Goal: Ask a question

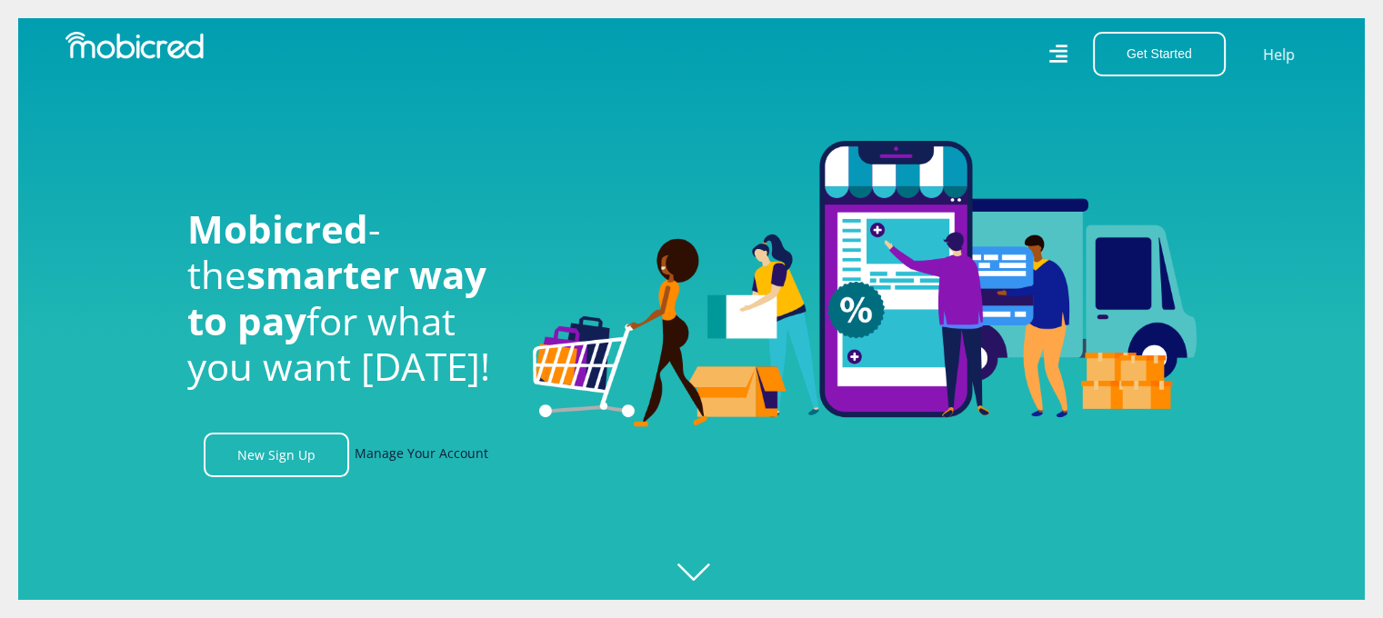
click at [428, 465] on link "Manage Your Account" at bounding box center [422, 455] width 134 height 45
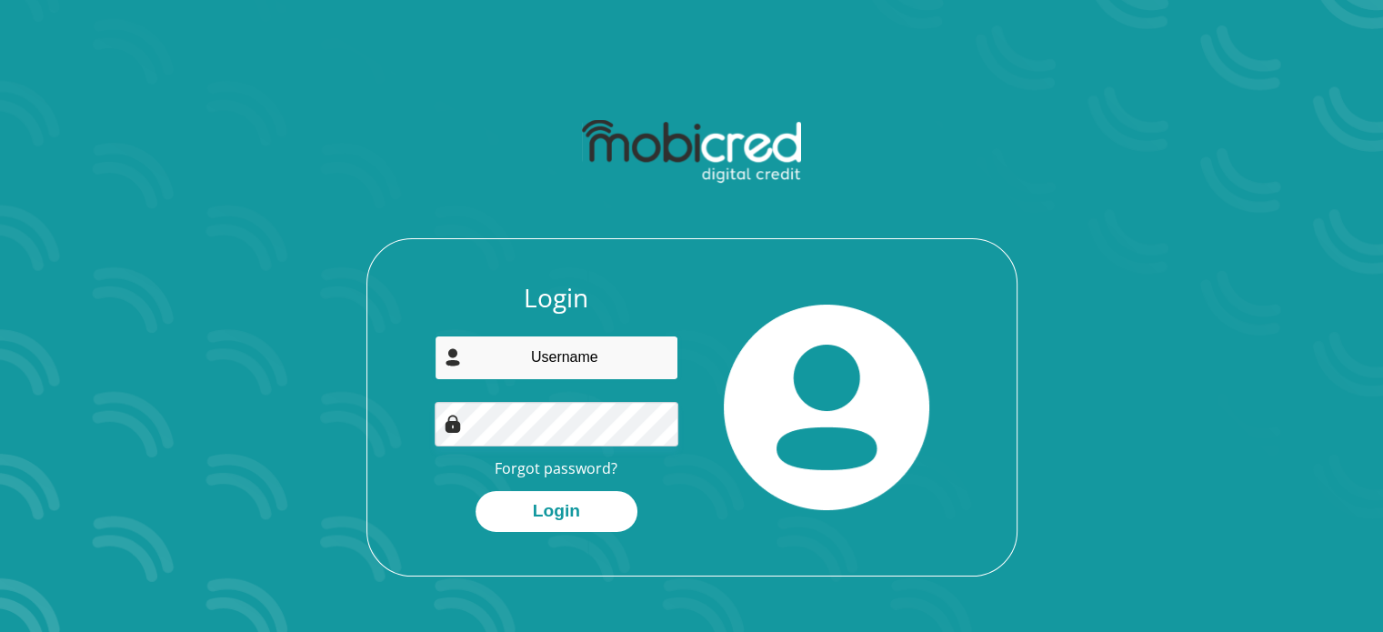
drag, startPoint x: 0, startPoint y: 0, endPoint x: 569, endPoint y: 348, distance: 667.3
click at [569, 348] on input "email" at bounding box center [557, 358] width 244 height 45
type input "safmills70@gmail.com"
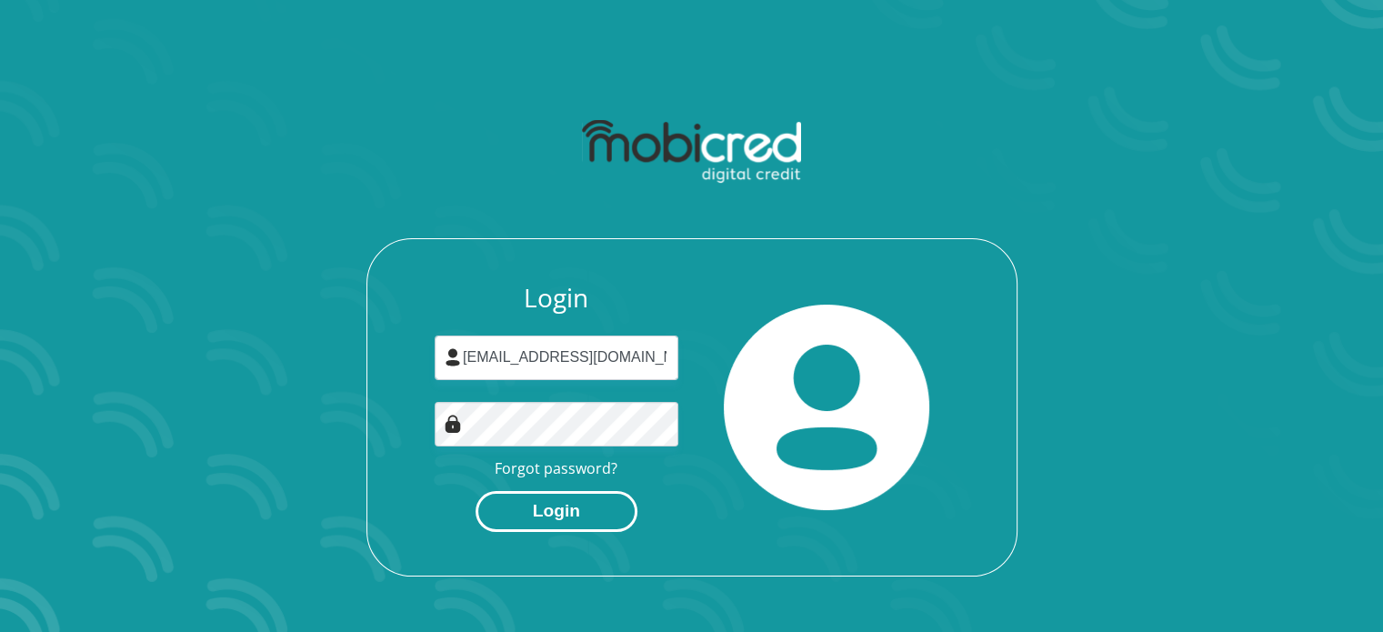
click at [561, 512] on button "Login" at bounding box center [557, 511] width 162 height 41
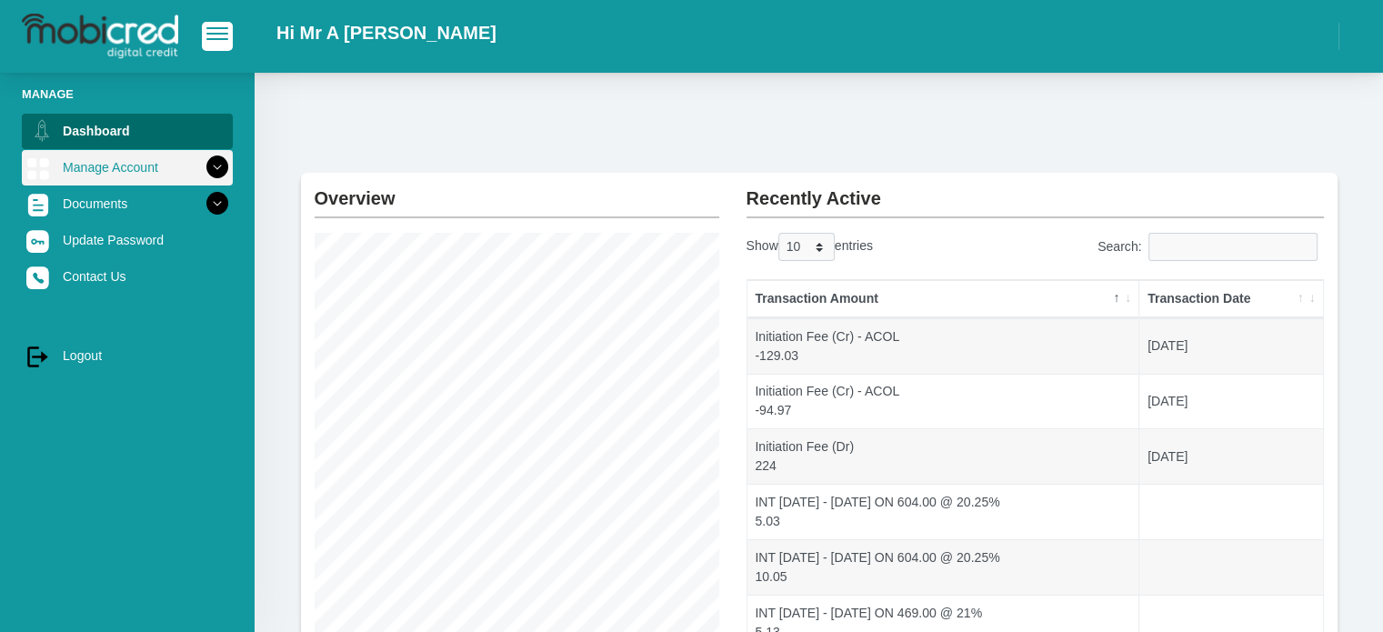
click at [209, 167] on icon at bounding box center [217, 167] width 31 height 31
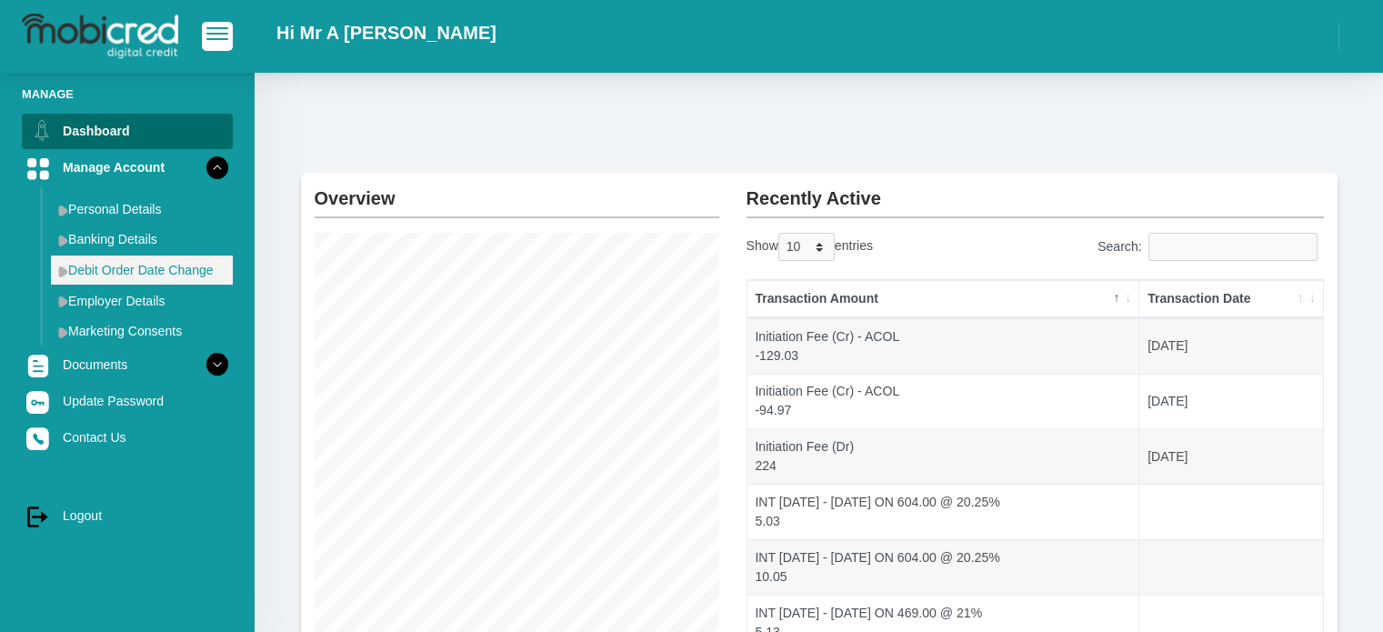
click at [131, 276] on link "Debit Order Date Change" at bounding box center [142, 270] width 182 height 29
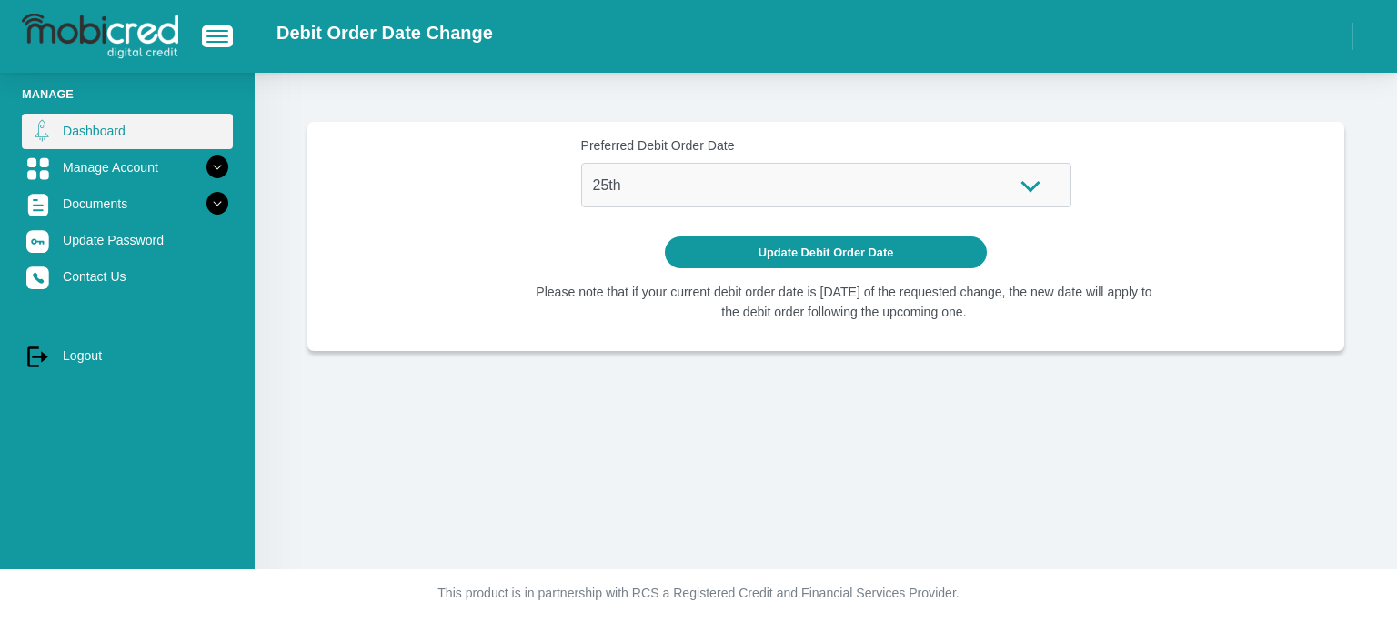
click at [95, 128] on link "Dashboard" at bounding box center [127, 131] width 211 height 35
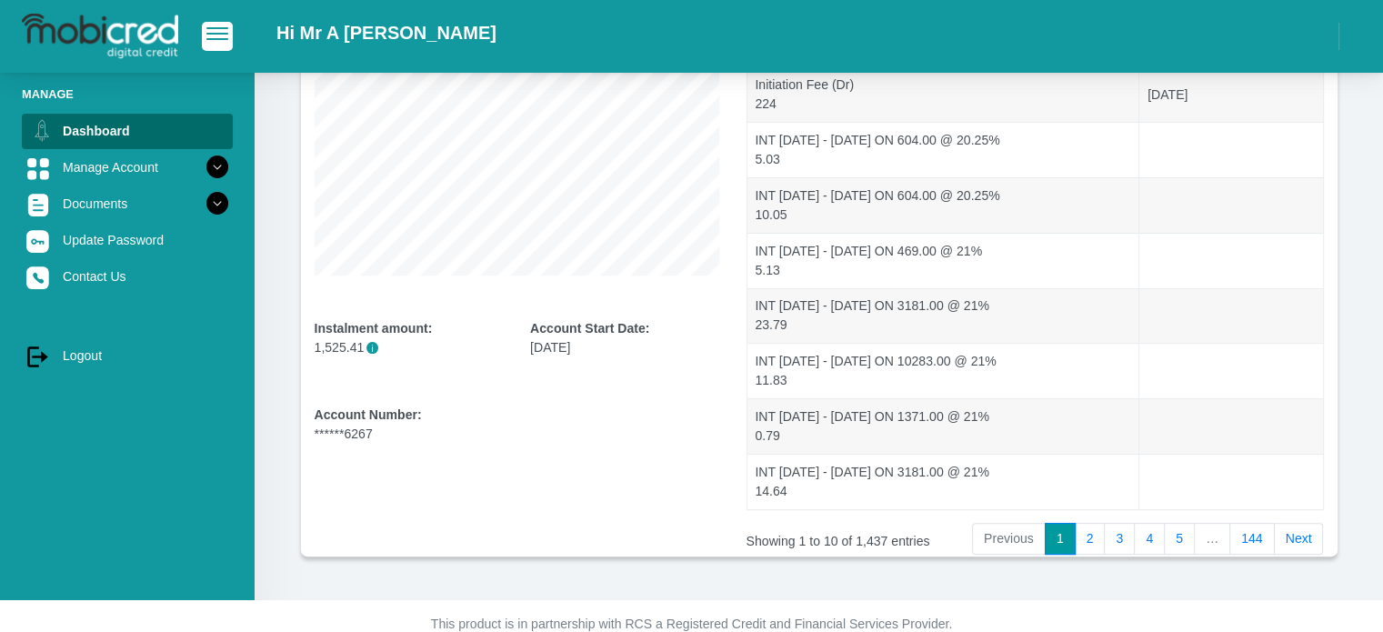
scroll to position [364, 0]
click at [1251, 532] on link "144" at bounding box center [1251, 537] width 45 height 33
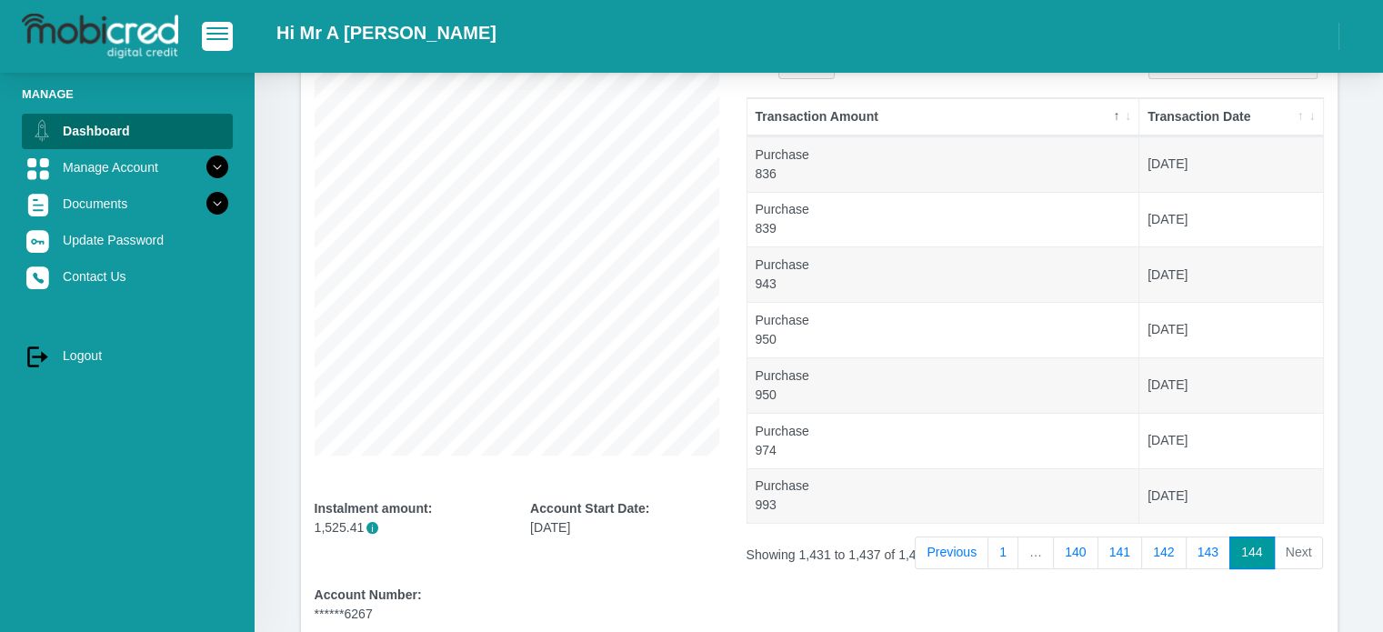
scroll to position [142, 0]
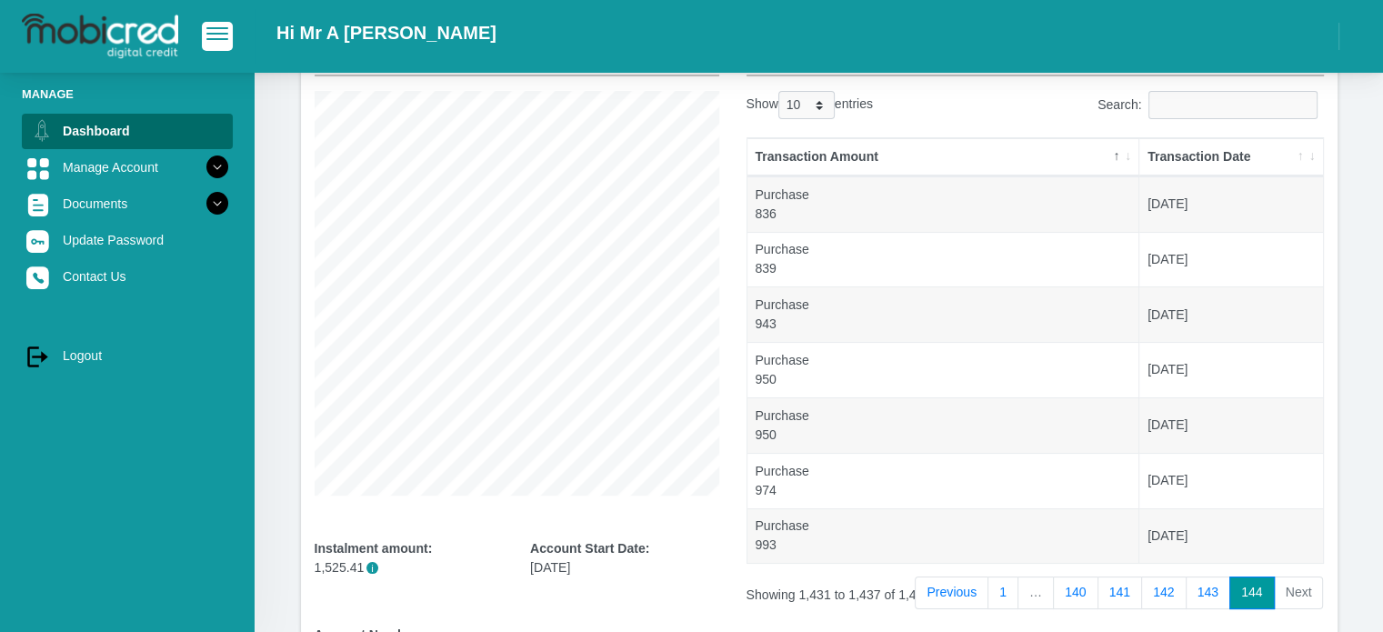
click at [1305, 588] on li "Next" at bounding box center [1299, 592] width 49 height 33
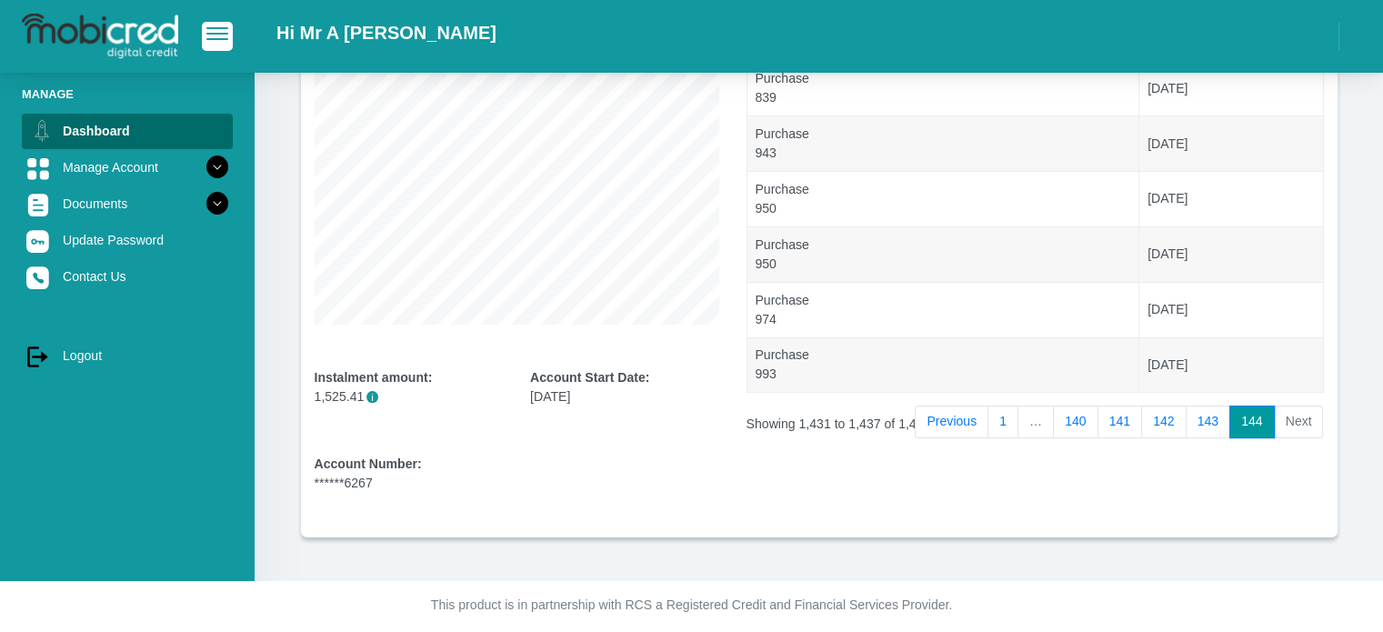
scroll to position [324, 0]
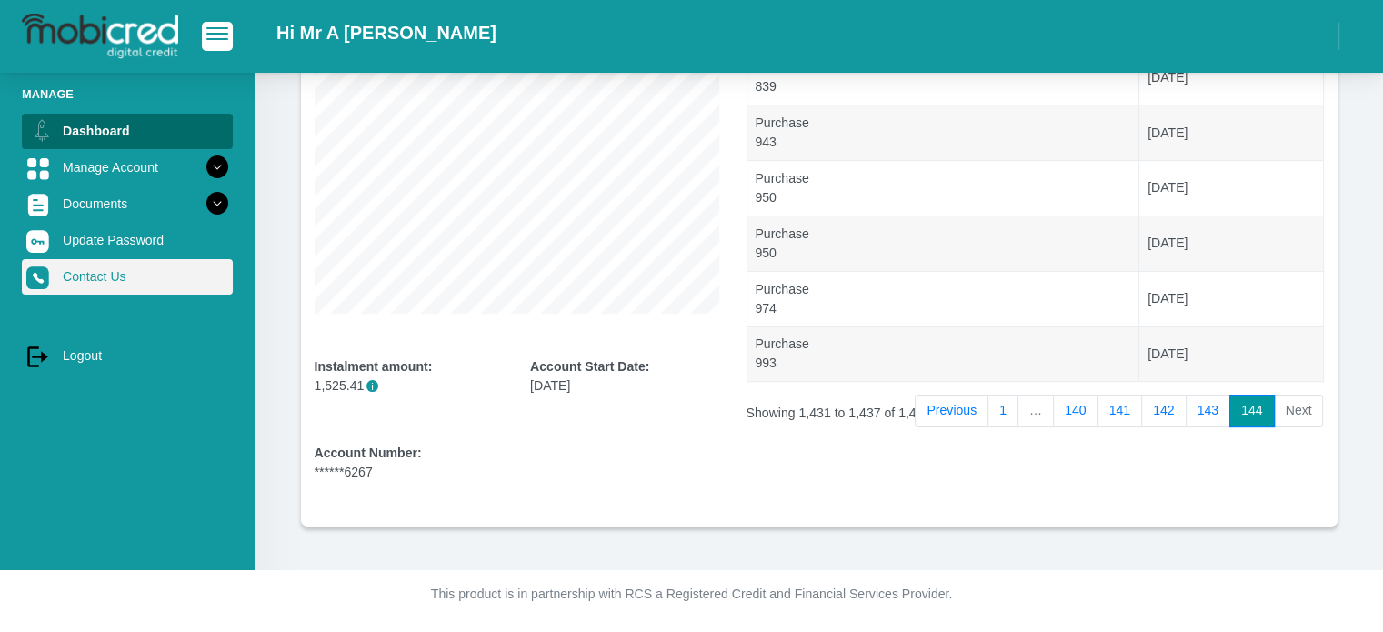
click at [76, 275] on link "Contact Us" at bounding box center [127, 276] width 211 height 35
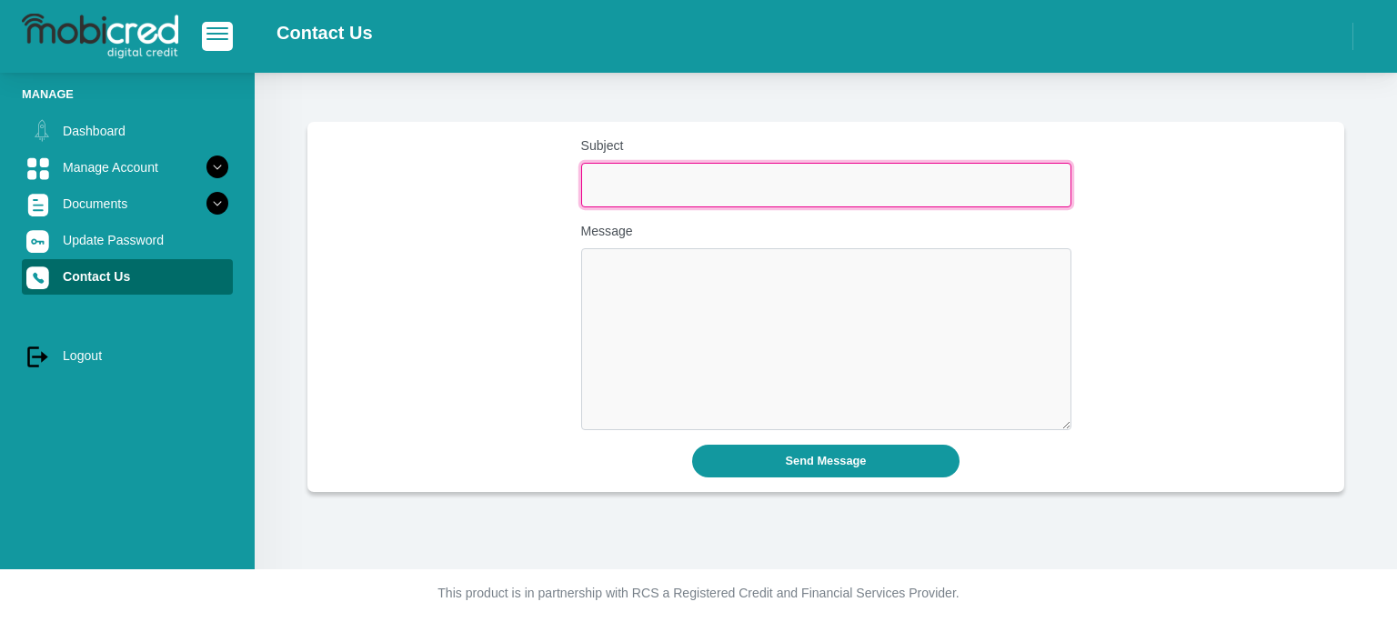
click at [648, 180] on input "Subject" at bounding box center [826, 185] width 490 height 45
click at [616, 177] on input "Subject" at bounding box center [826, 185] width 490 height 45
type input "Pay installment"
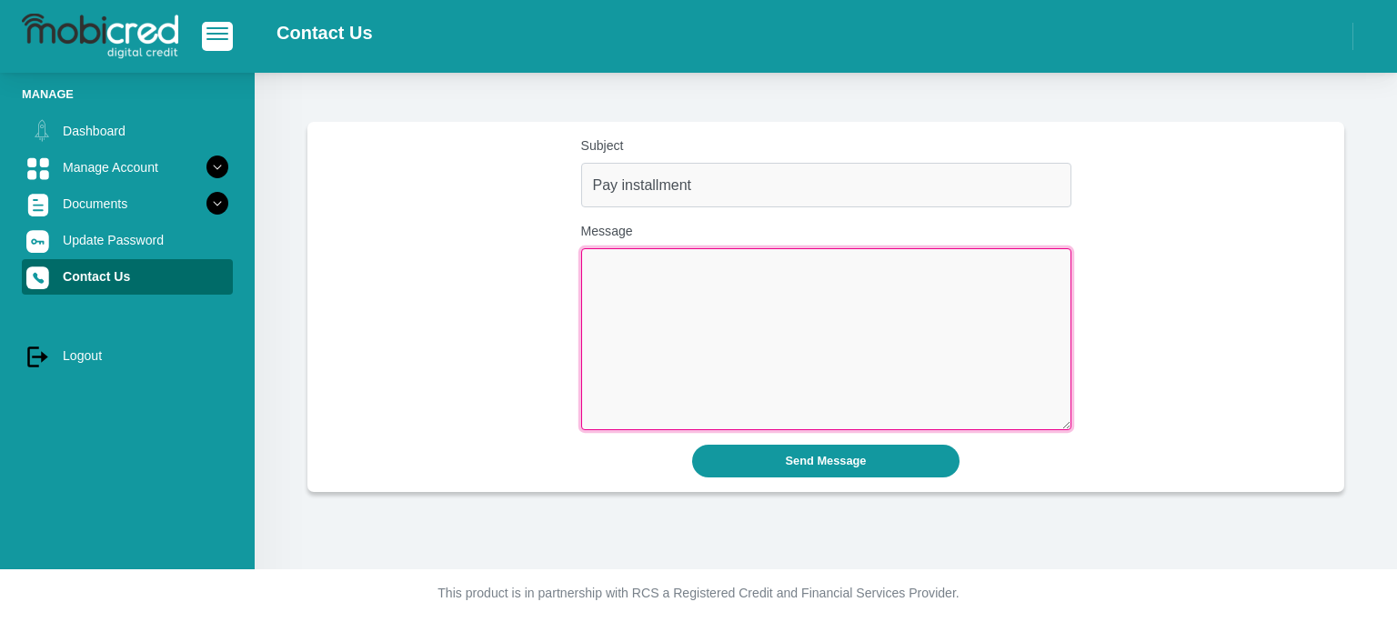
click at [600, 278] on textarea "Message" at bounding box center [826, 339] width 490 height 182
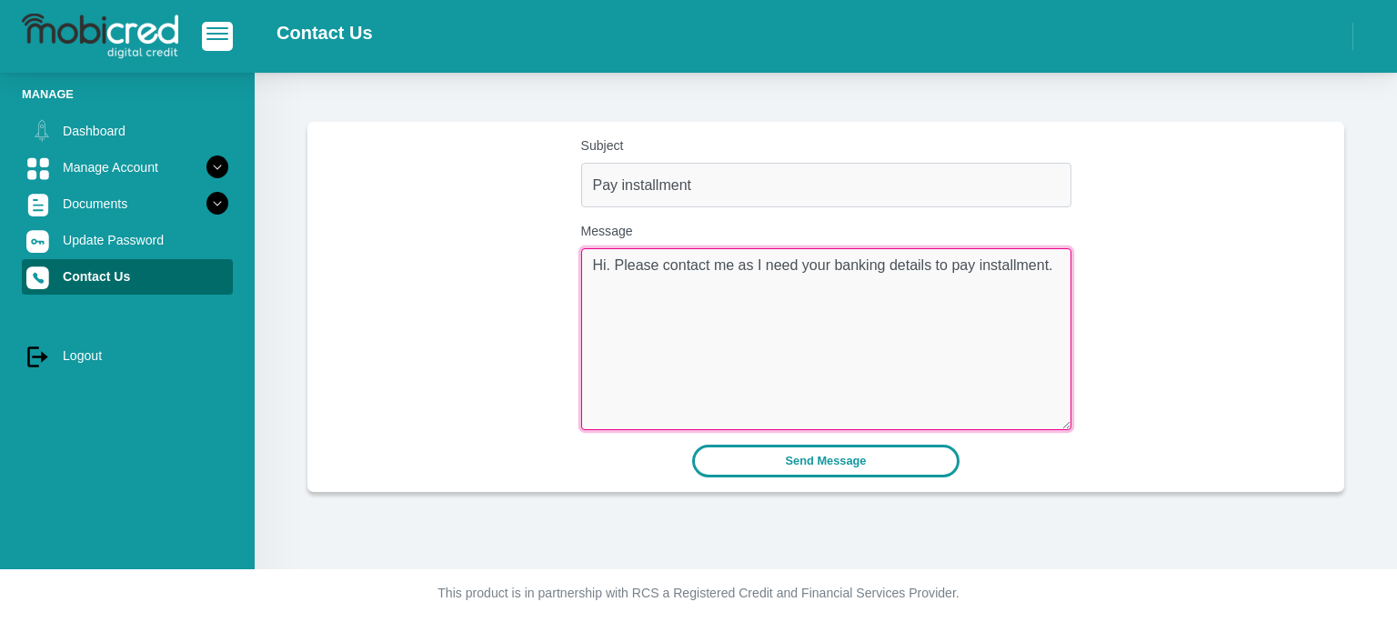
type textarea "Hi. Please contact me as I need your banking details to pay installment."
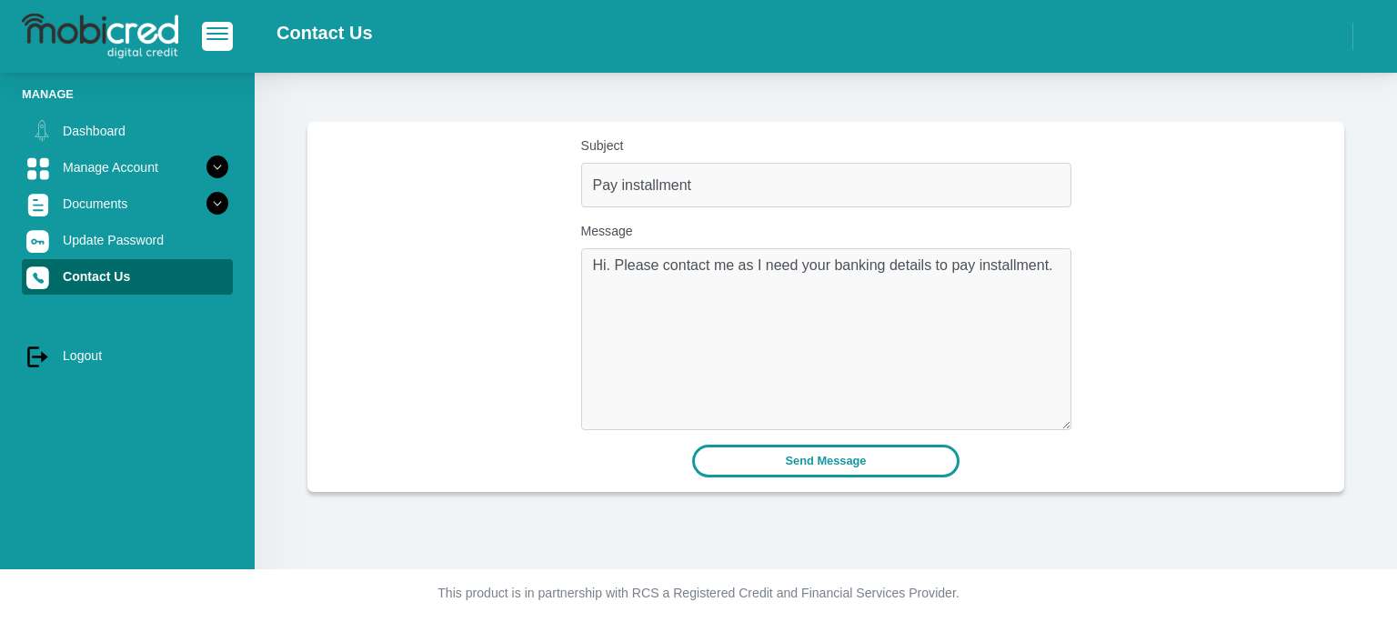
click at [852, 458] on button "Send Message" at bounding box center [826, 461] width 268 height 32
